Goal: Task Accomplishment & Management: Complete application form

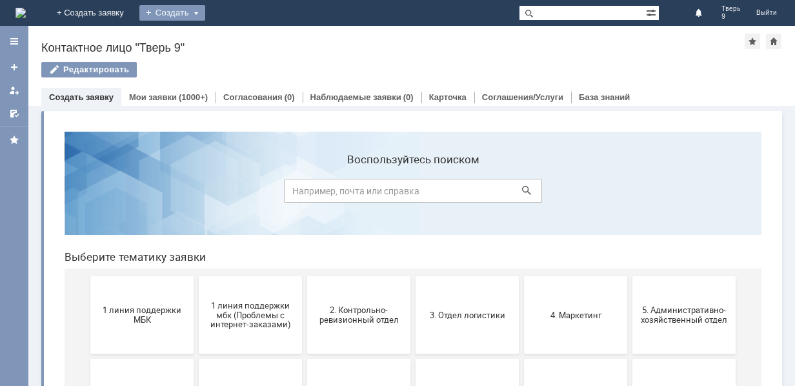
click at [205, 11] on div "Создать" at bounding box center [172, 12] width 66 height 15
click at [240, 37] on link "Заявка" at bounding box center [191, 38] width 98 height 15
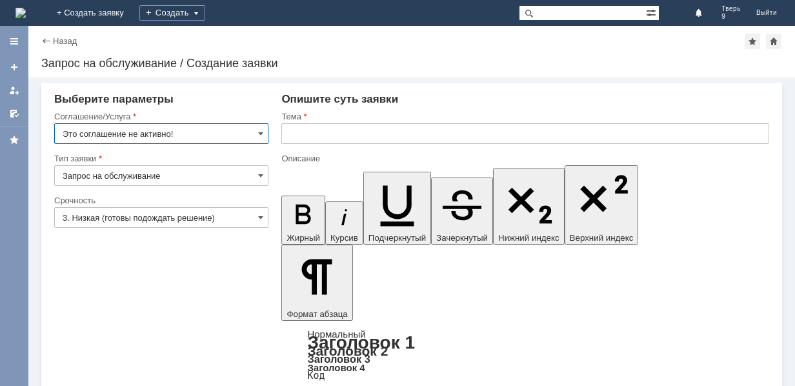
click at [265, 134] on input "Это соглашение не активно!" at bounding box center [161, 133] width 214 height 21
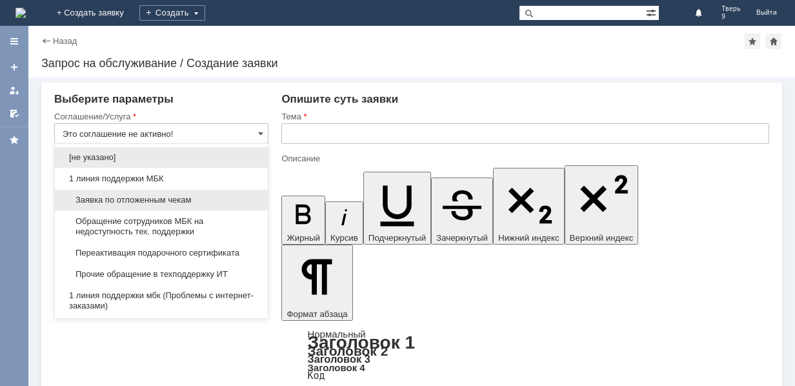
click at [196, 201] on span "Заявка по отложенным чекам" at bounding box center [162, 200] width 198 height 10
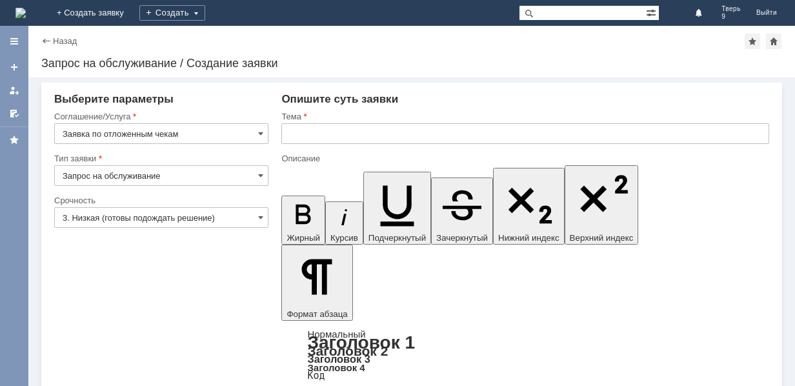
click at [303, 132] on input "text" at bounding box center [525, 133] width 488 height 21
type input "Заявка по отложенным чекам"
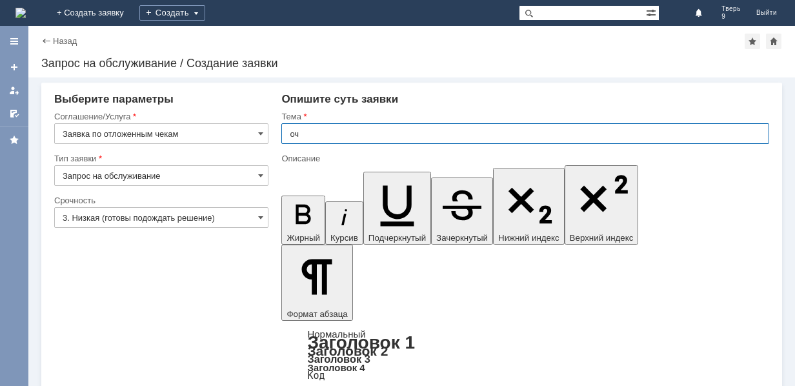
type input "оч"
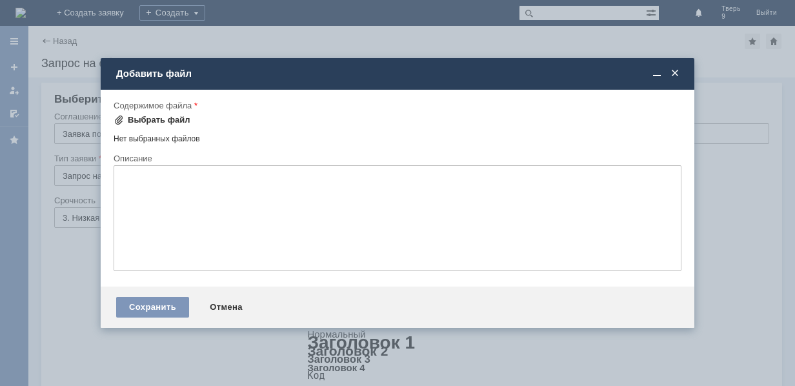
click at [154, 113] on div "Выбрать файл" at bounding box center [152, 119] width 77 height 15
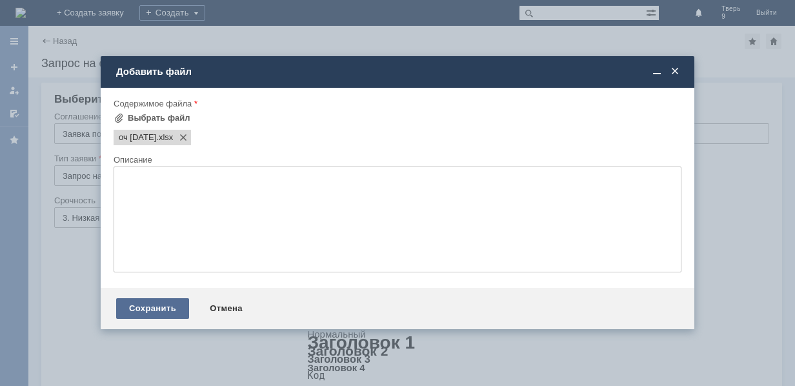
click at [165, 302] on div "Сохранить" at bounding box center [152, 308] width 73 height 21
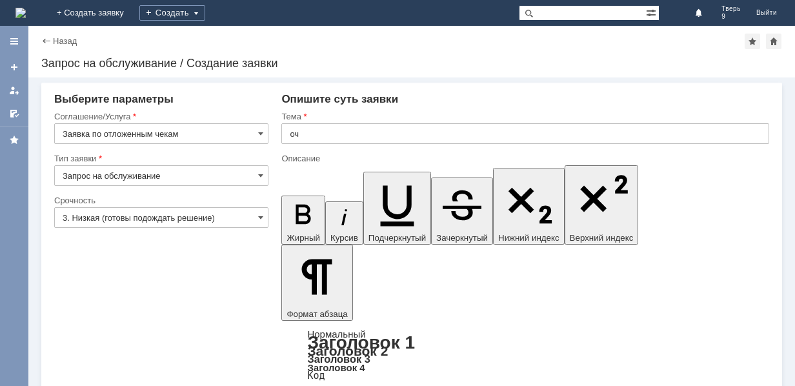
scroll to position [39, 0]
